Goal: Information Seeking & Learning: Learn about a topic

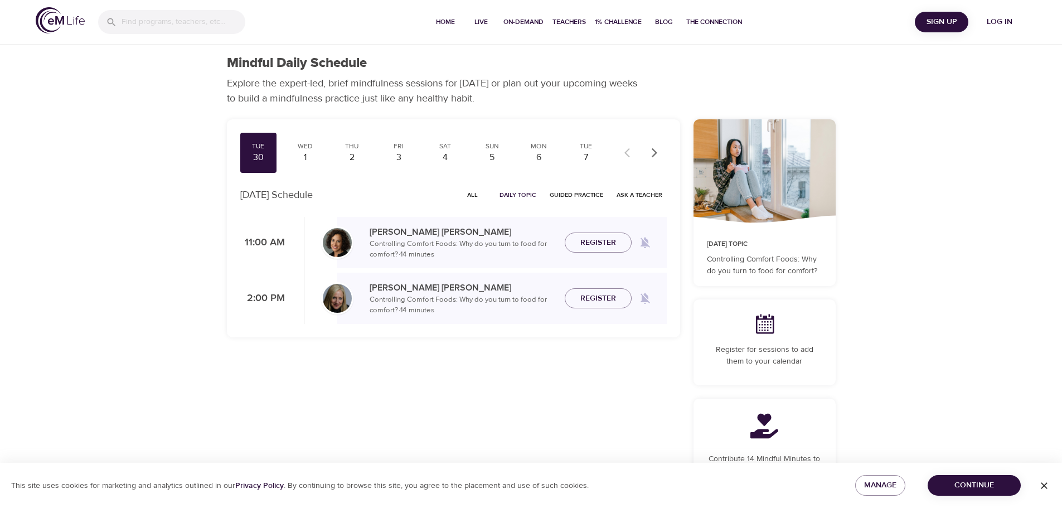
click at [1001, 20] on span "Log in" at bounding box center [1000, 22] width 45 height 14
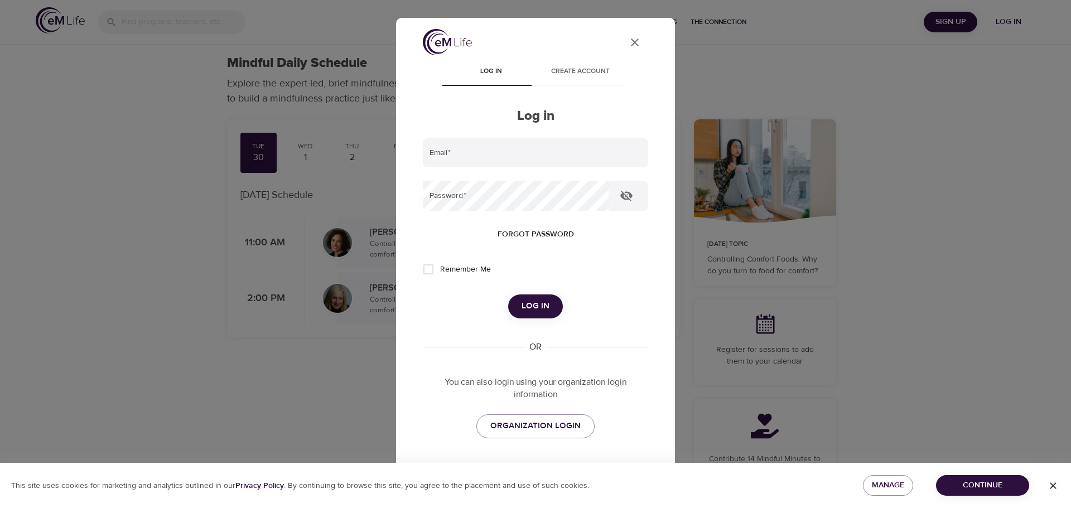
type input "[EMAIL_ADDRESS][DOMAIN_NAME]"
click at [538, 304] on span "Log in" at bounding box center [535, 306] width 28 height 15
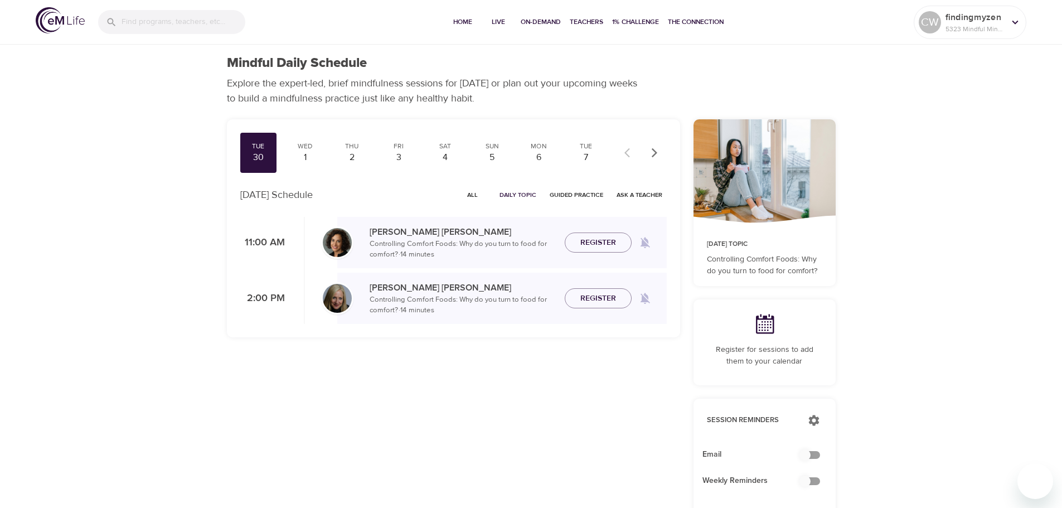
checkbox input "true"
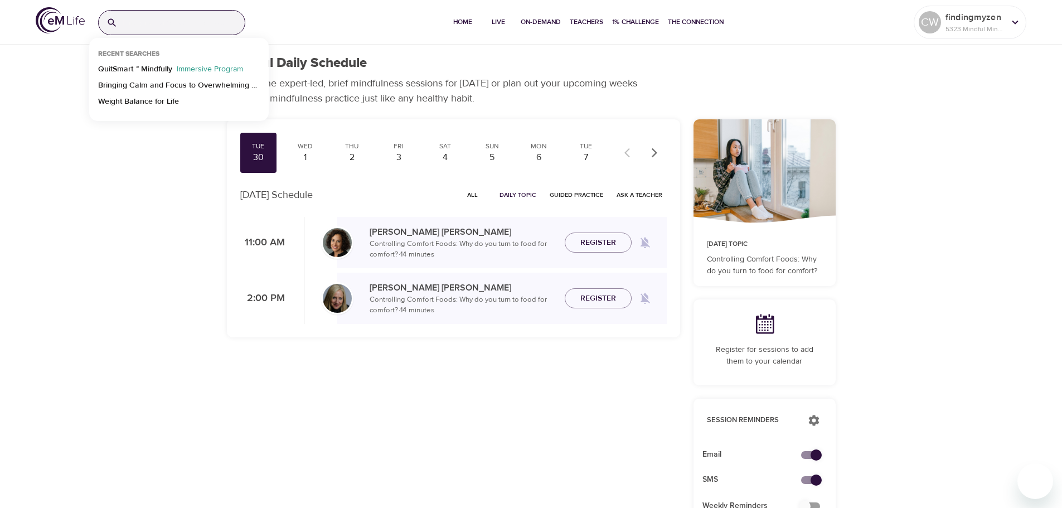
click at [165, 22] on input "search" at bounding box center [183, 23] width 123 height 24
click at [152, 68] on p "QuitSmart ™ Mindfully" at bounding box center [135, 72] width 74 height 16
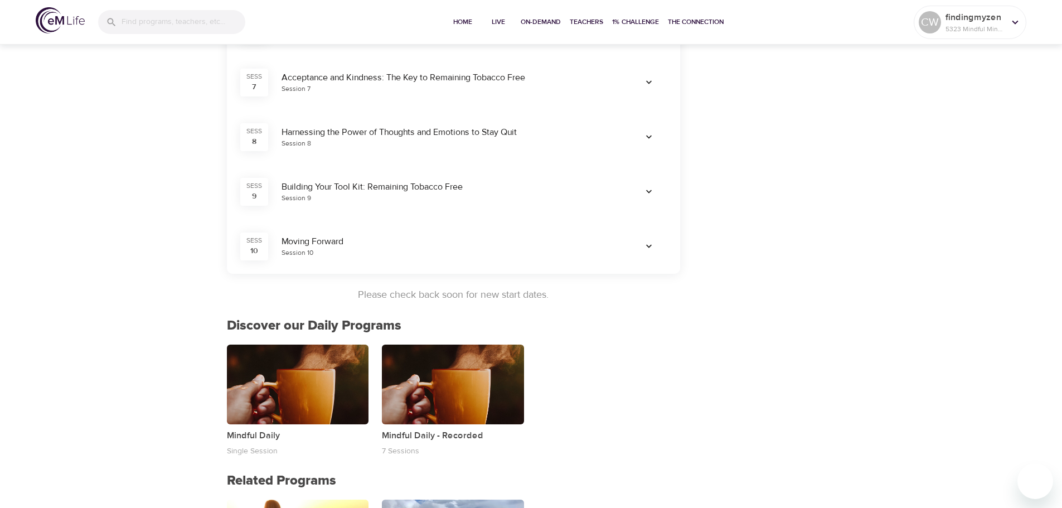
scroll to position [669, 0]
